Goal: Transaction & Acquisition: Purchase product/service

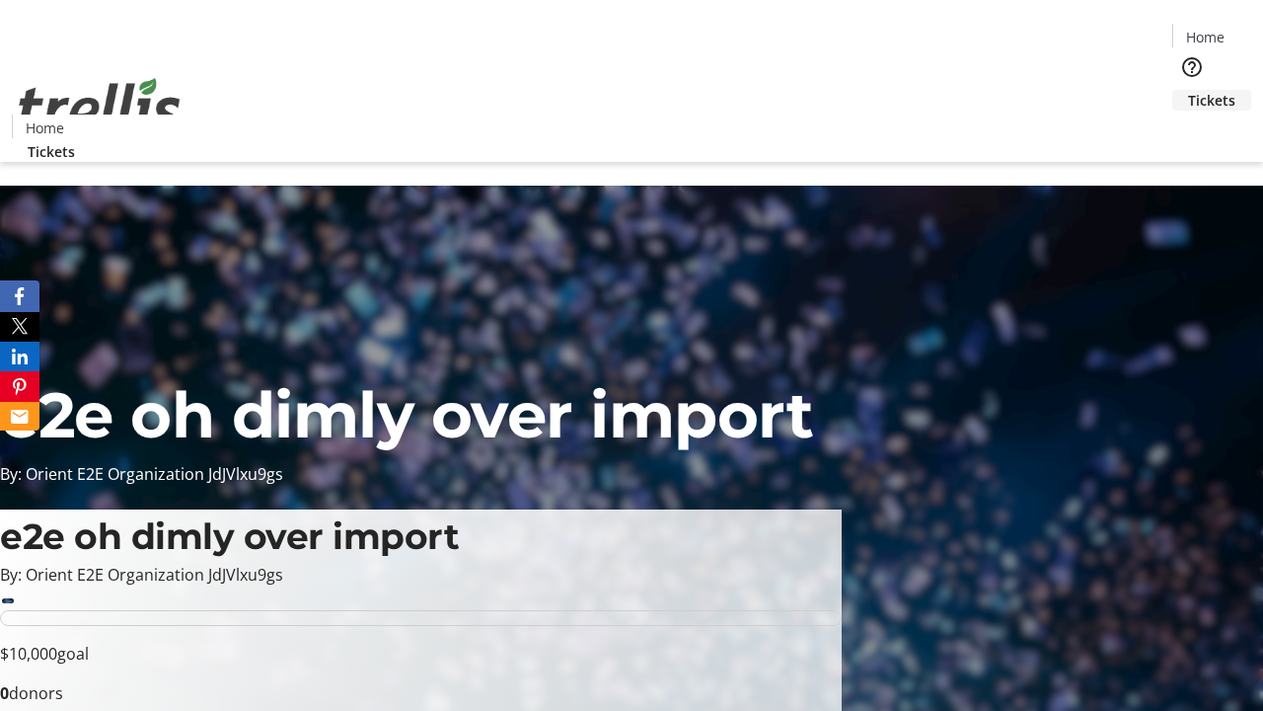
click at [1188, 90] on span "Tickets" at bounding box center [1211, 100] width 47 height 21
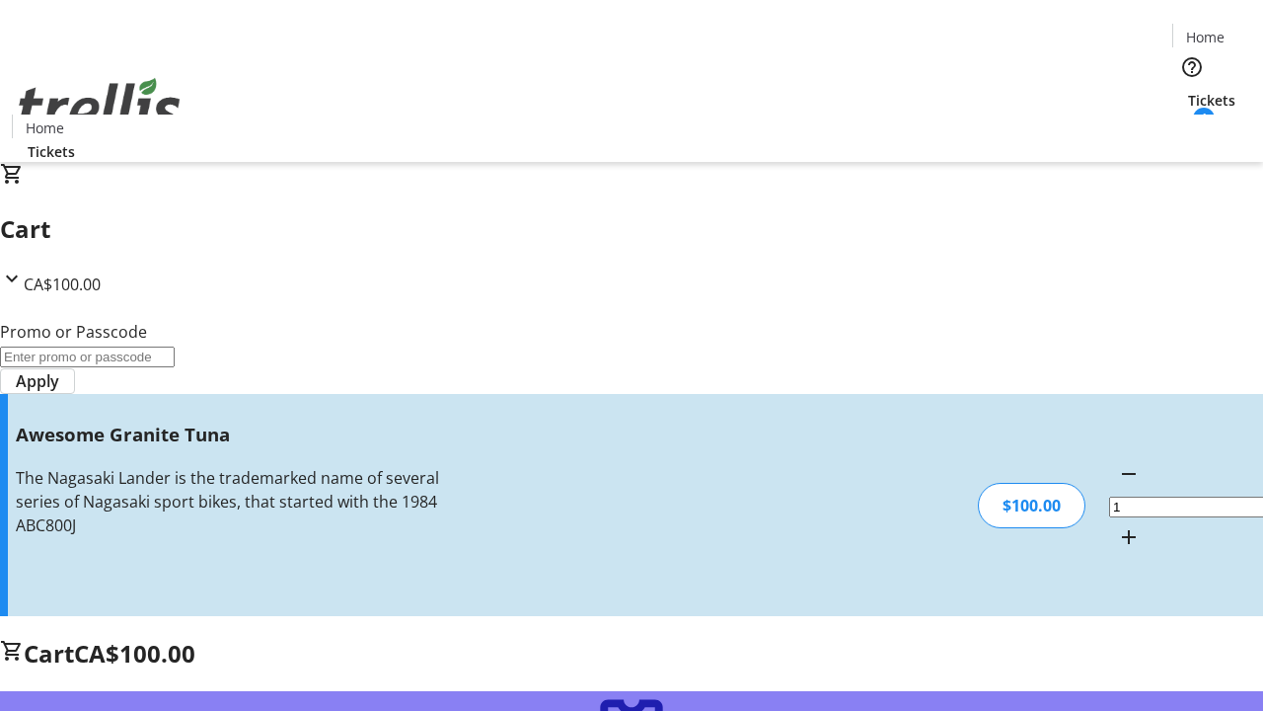
type input "FREE"
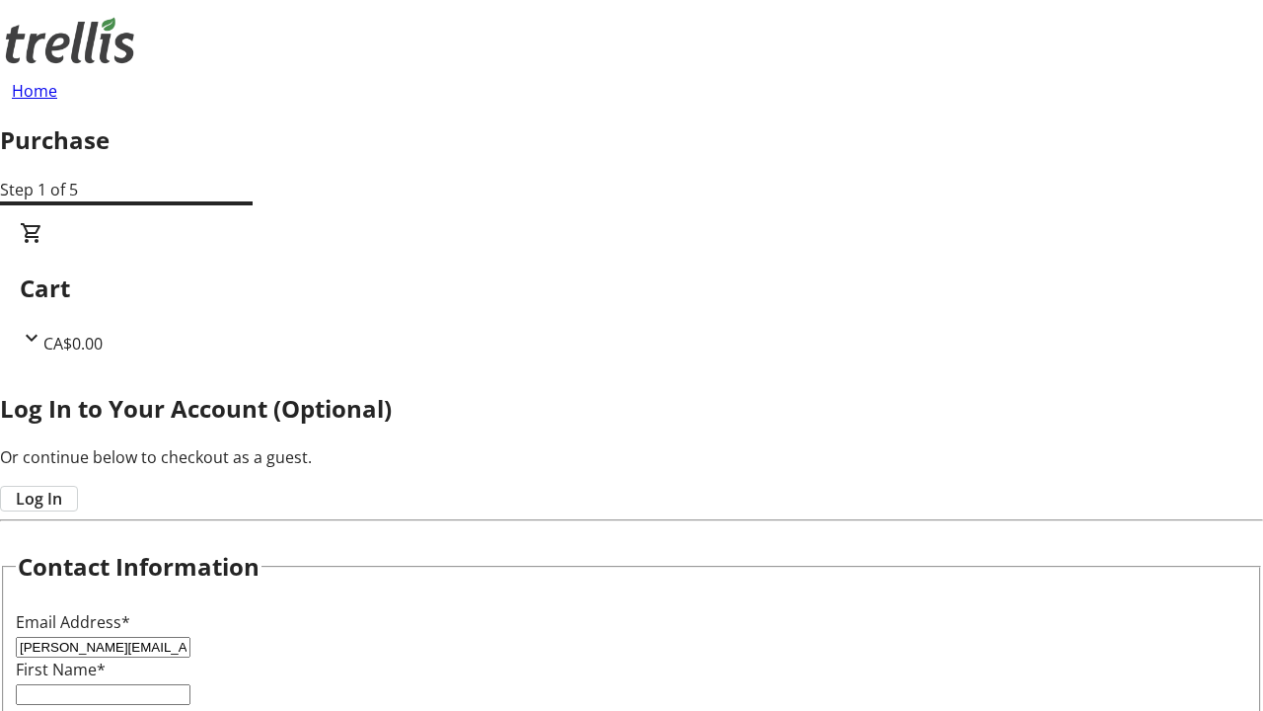
type input "[PERSON_NAME][EMAIL_ADDRESS][DOMAIN_NAME]"
type input "[PERSON_NAME]"
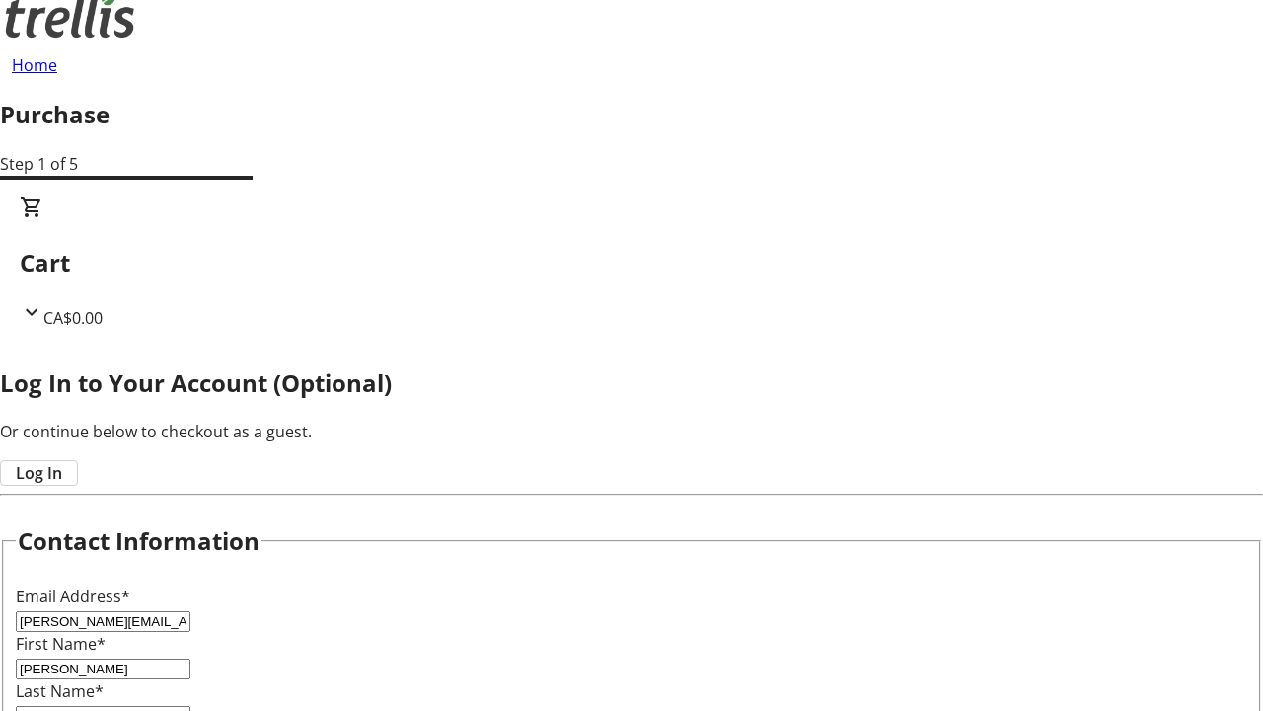
type input "[PERSON_NAME]"
